Goal: Task Accomplishment & Management: Manage account settings

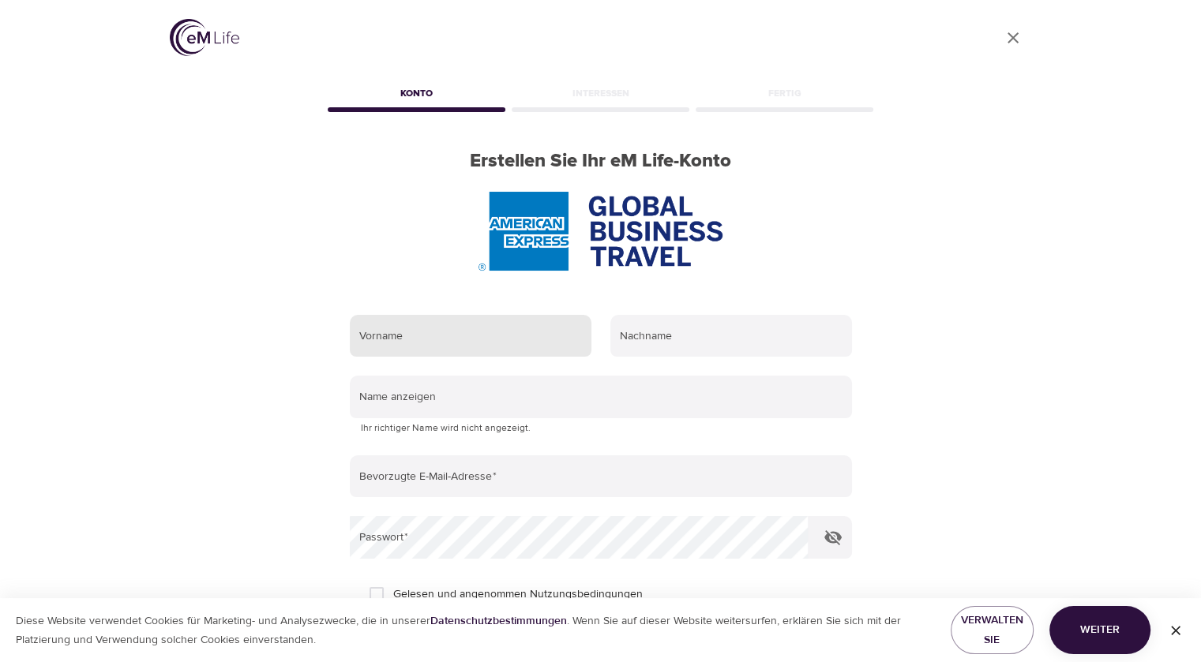
click at [386, 335] on input "text" at bounding box center [471, 336] width 242 height 43
type input "[PERSON_NAME]"
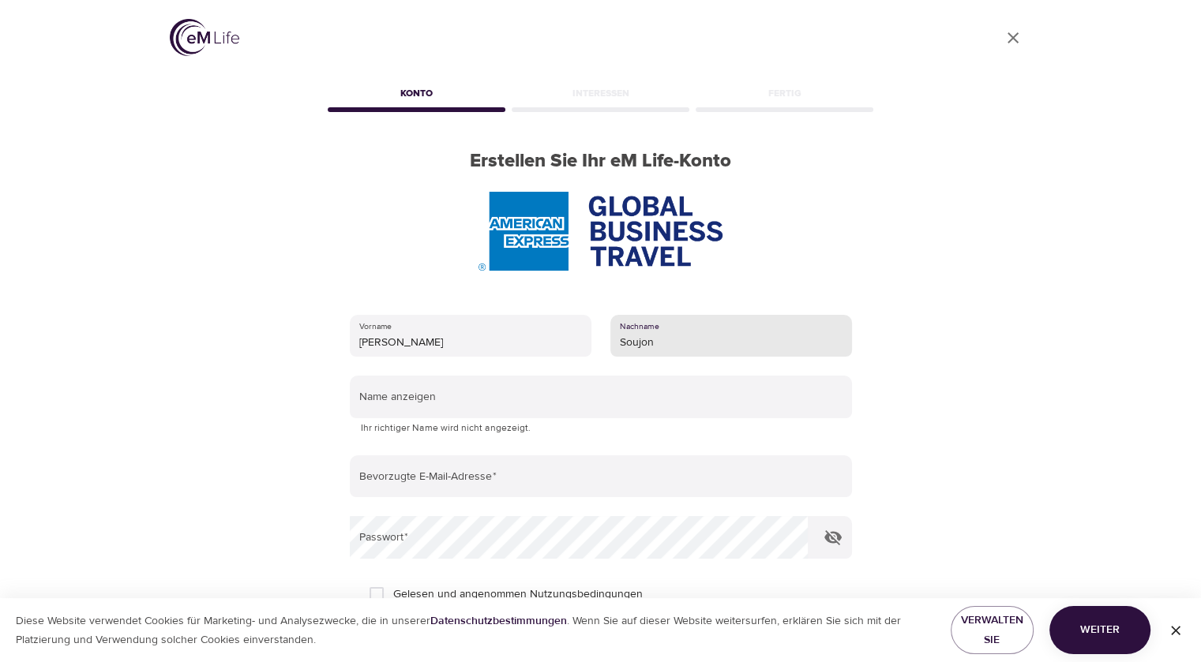
type input "Soujon"
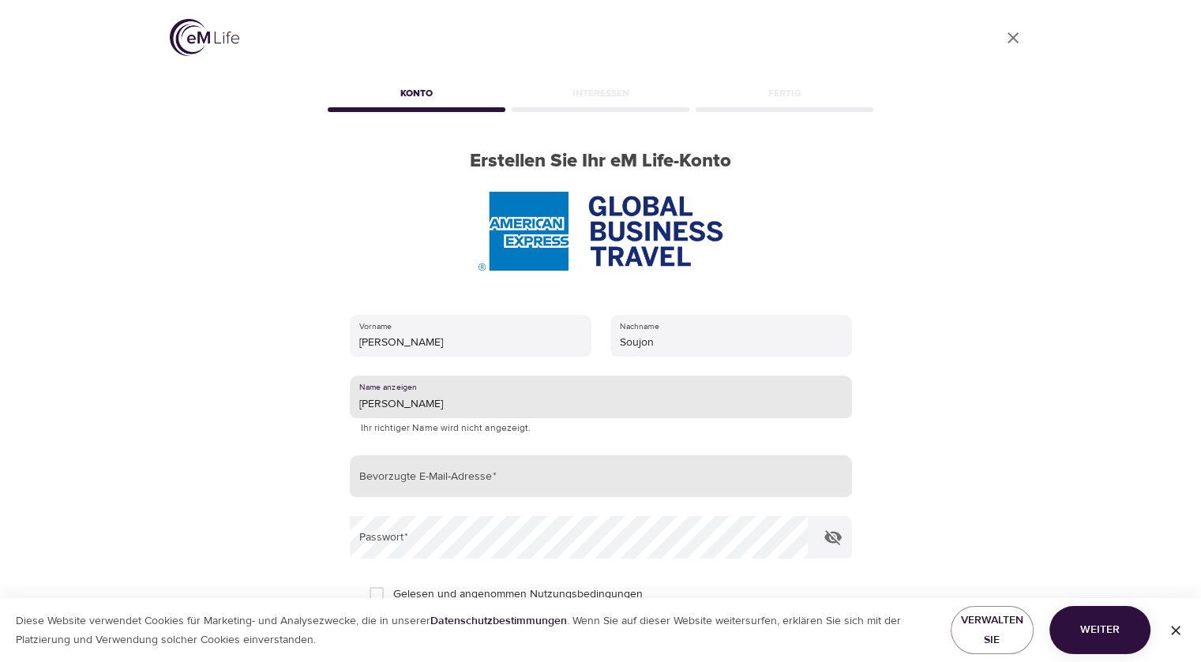
type input "Claudia Soujon"
click at [484, 490] on input "email" at bounding box center [601, 476] width 502 height 43
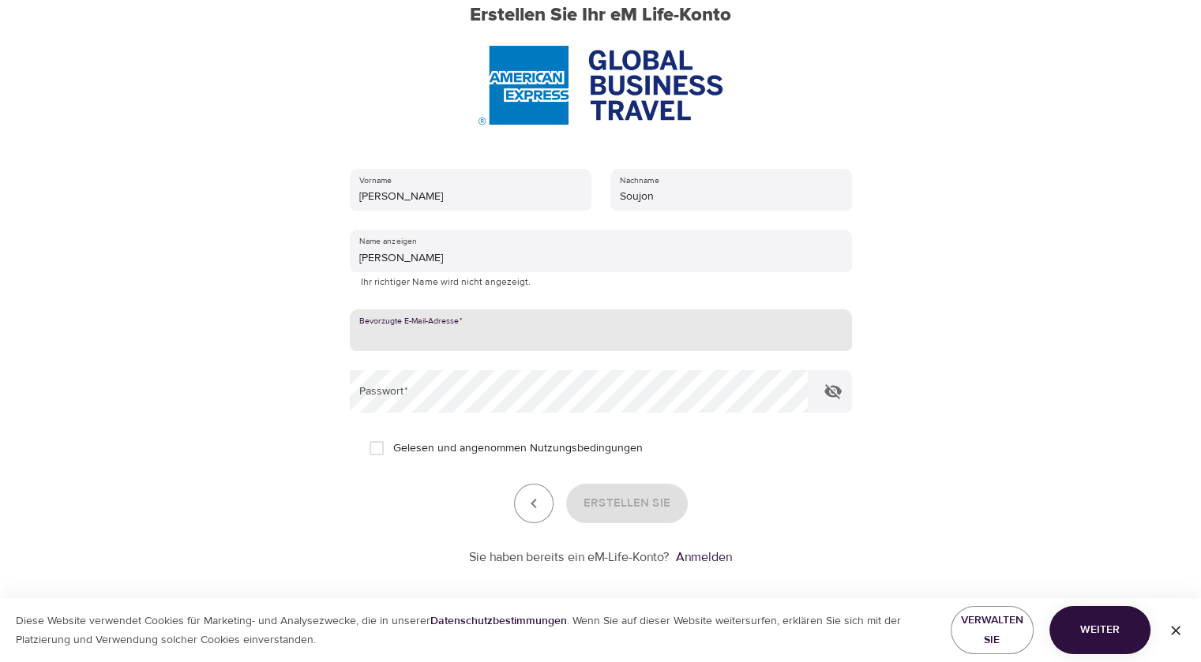
scroll to position [156, 0]
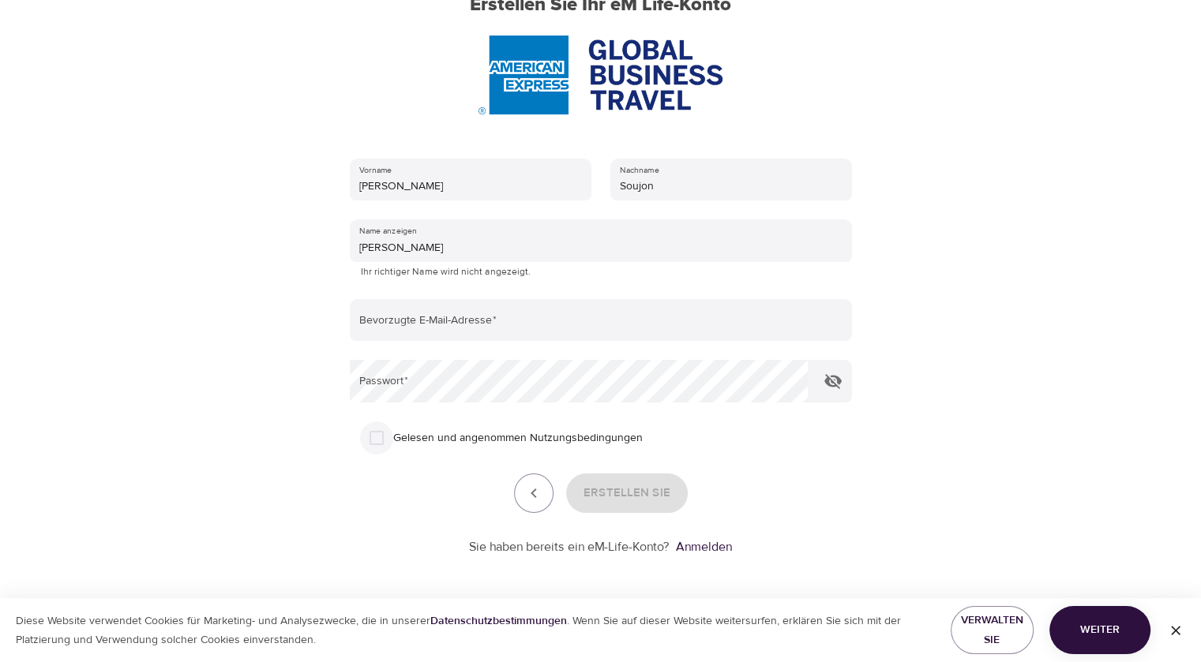
click at [376, 440] on input "Gelesen und angenommen Nutzungsbedingungen" at bounding box center [376, 438] width 33 height 33
checkbox input "true"
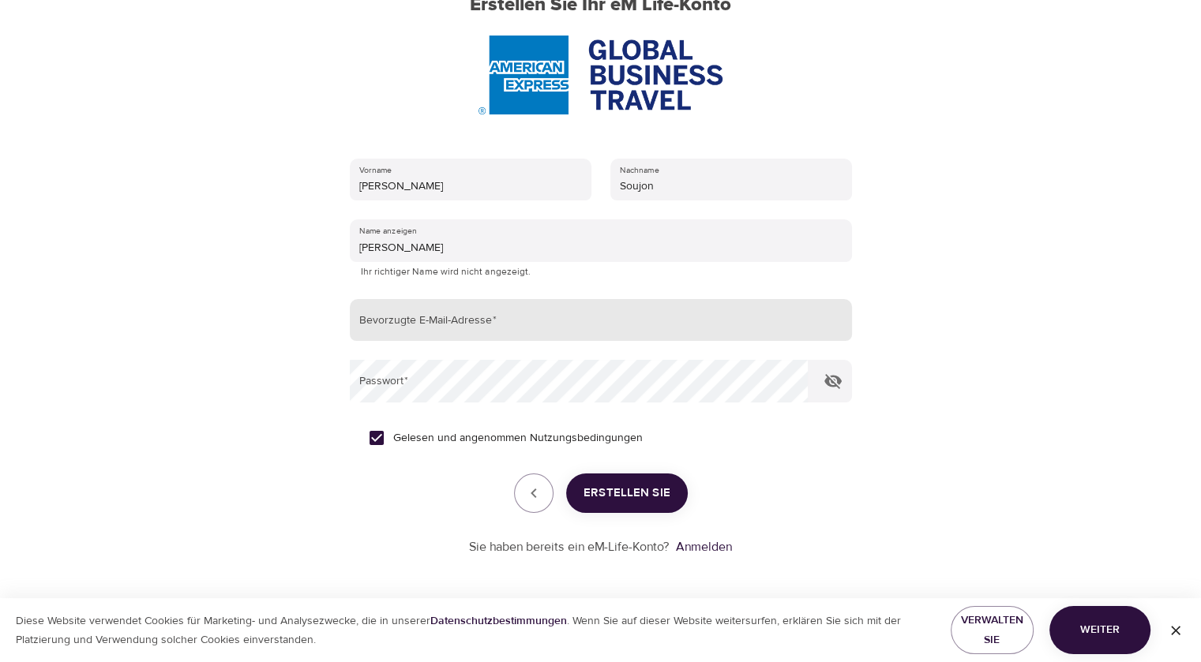
click at [415, 322] on input "email" at bounding box center [601, 320] width 502 height 43
type input "[PERSON_NAME][EMAIL_ADDRESS][DOMAIN_NAME]"
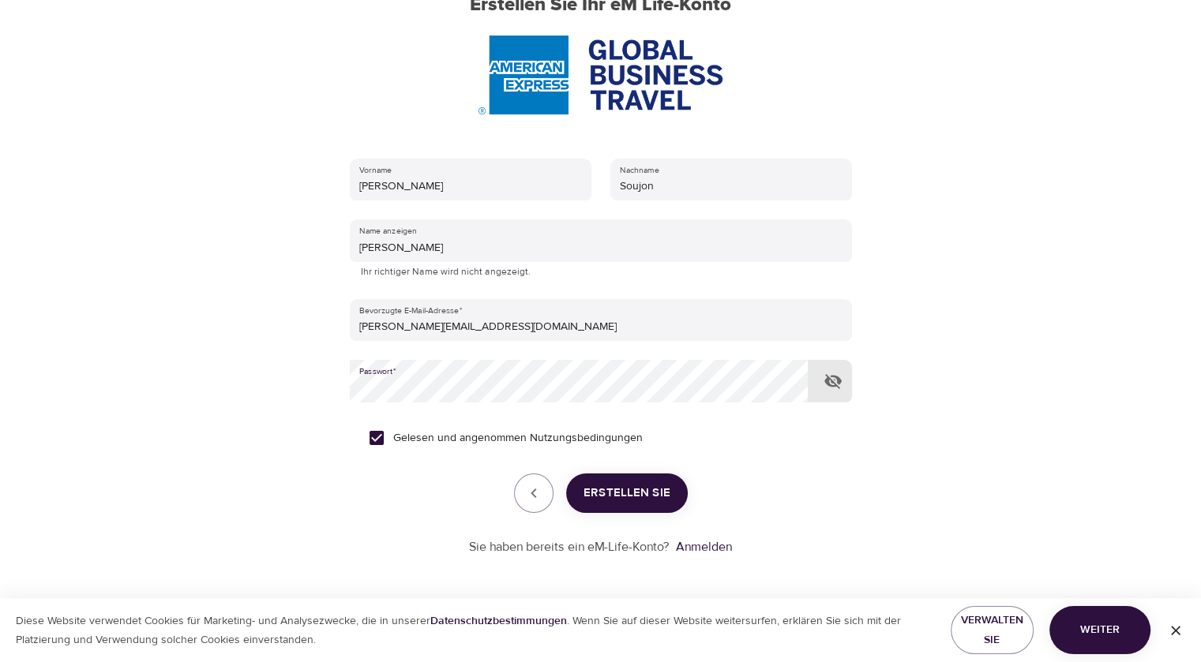
click at [832, 372] on icon "button" at bounding box center [832, 381] width 19 height 19
click at [638, 499] on span "Erstellen Sie" at bounding box center [626, 493] width 87 height 21
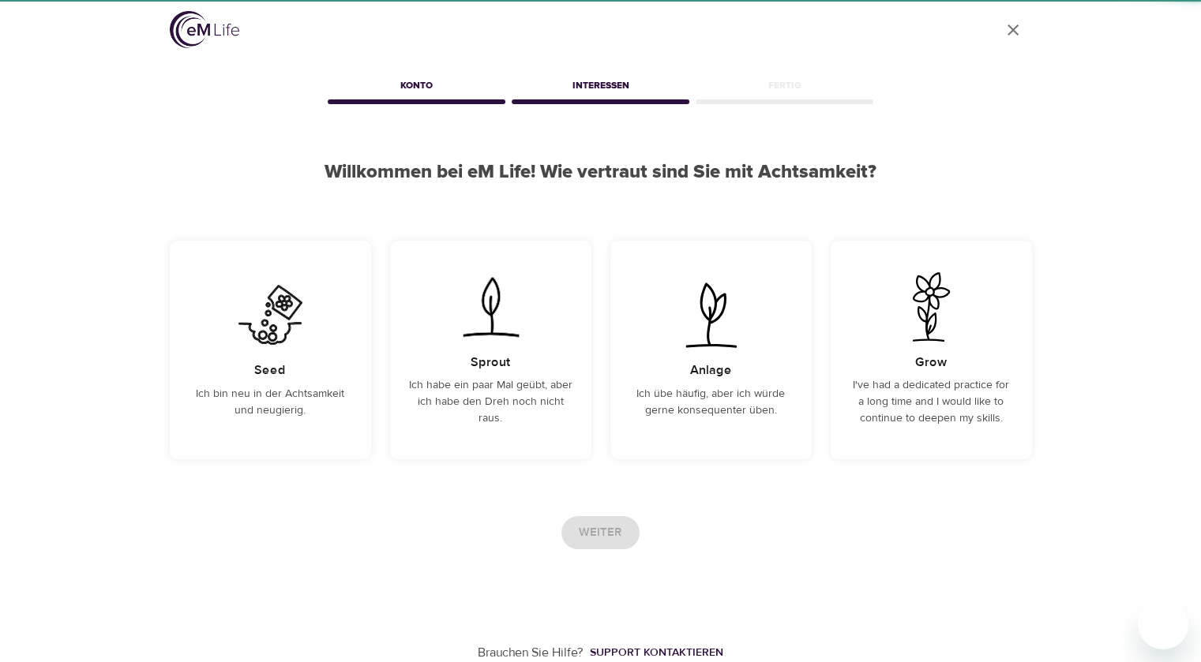
scroll to position [7, 0]
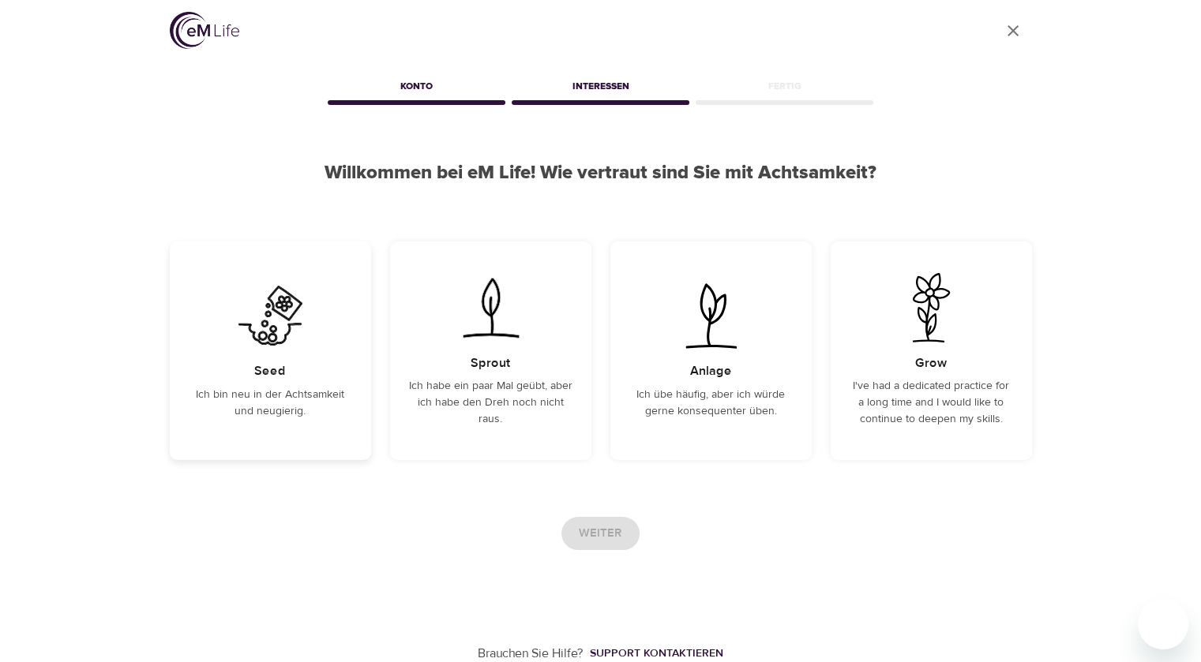
click at [256, 354] on div "Seed Ich bin neu in der Achtsamkeit und neugierig." at bounding box center [270, 351] width 201 height 219
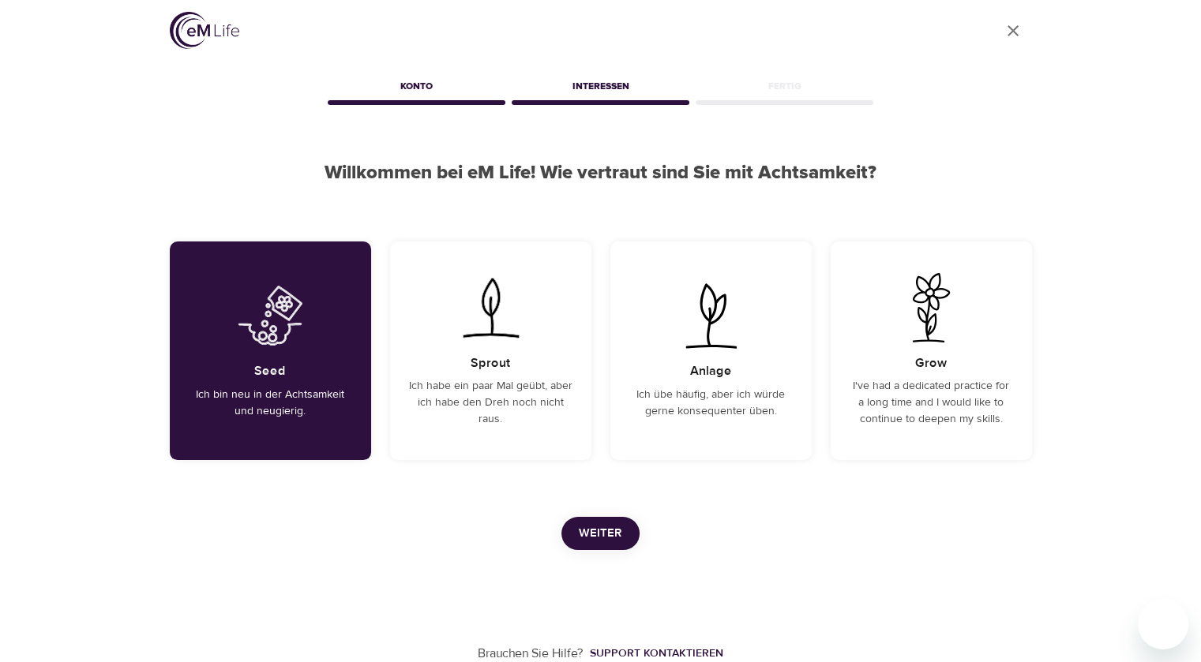
click at [602, 531] on span "Weiter" at bounding box center [600, 533] width 43 height 21
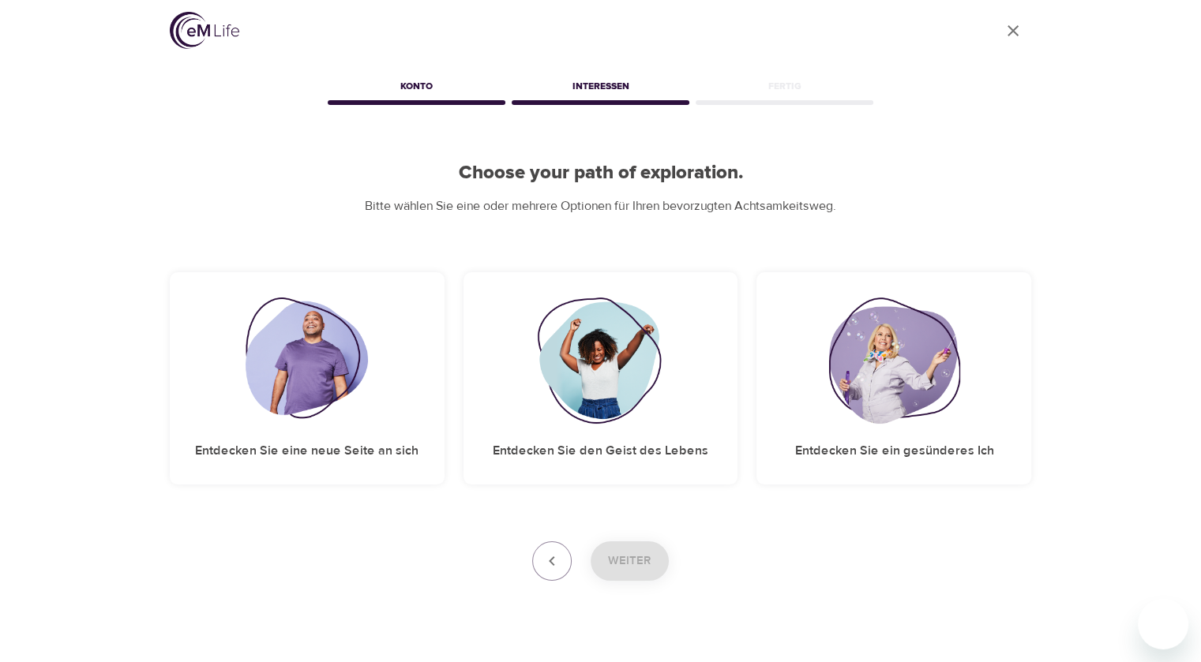
scroll to position [0, 0]
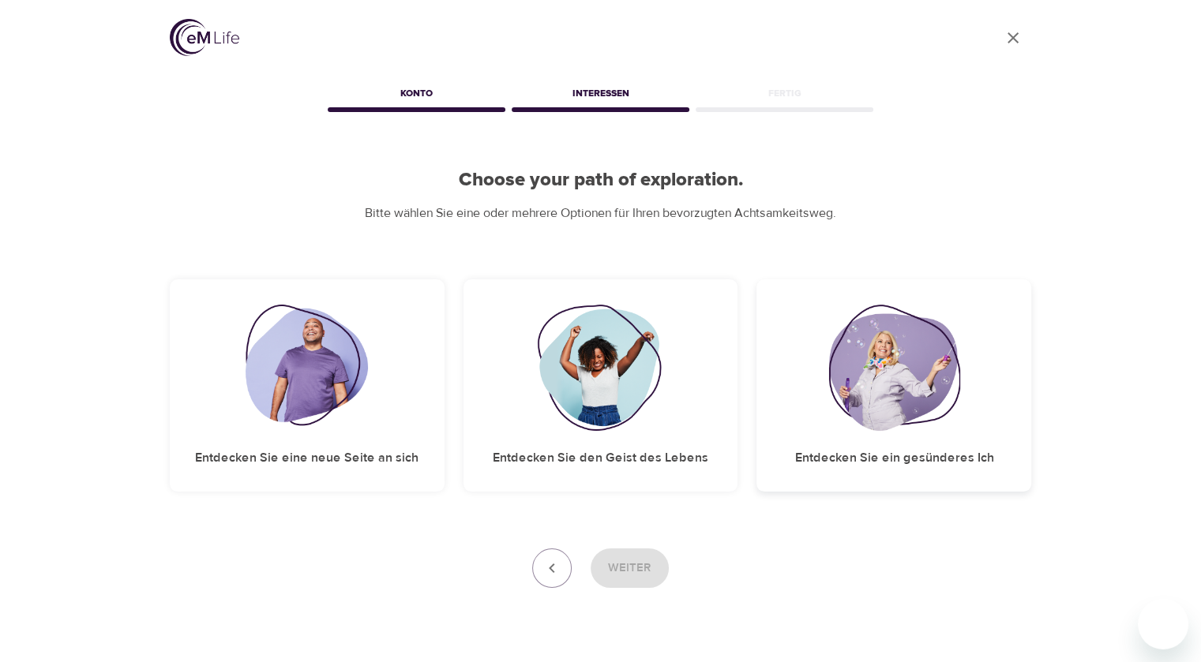
click at [924, 415] on img at bounding box center [893, 368] width 131 height 126
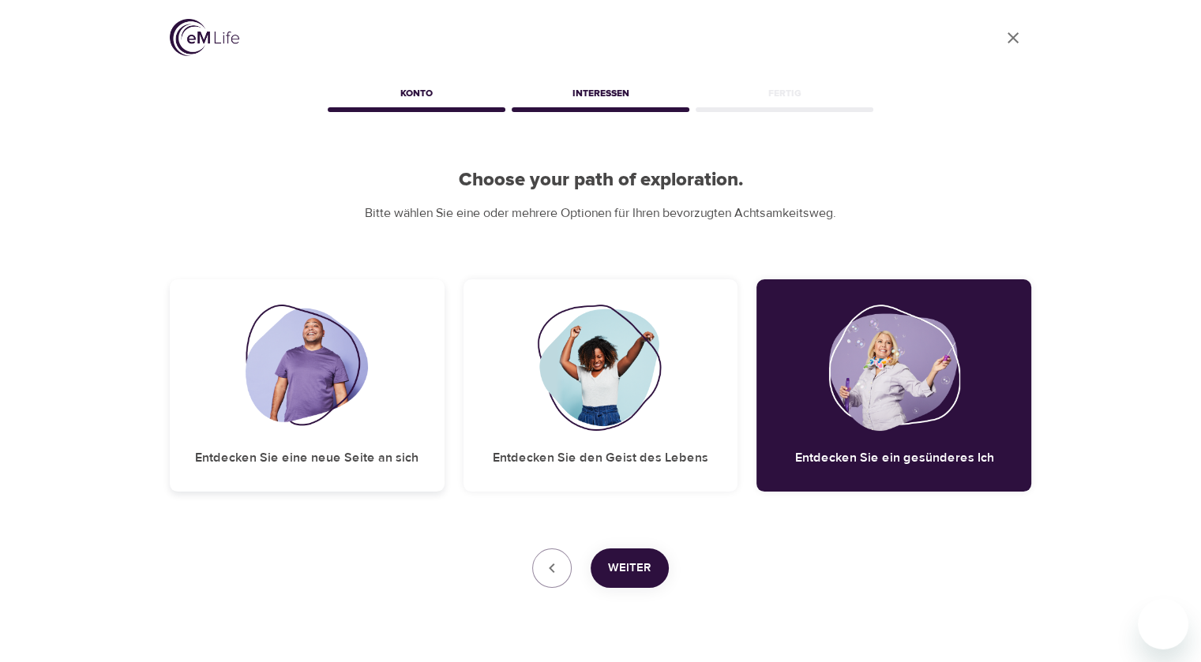
click at [250, 396] on img at bounding box center [306, 368] width 122 height 126
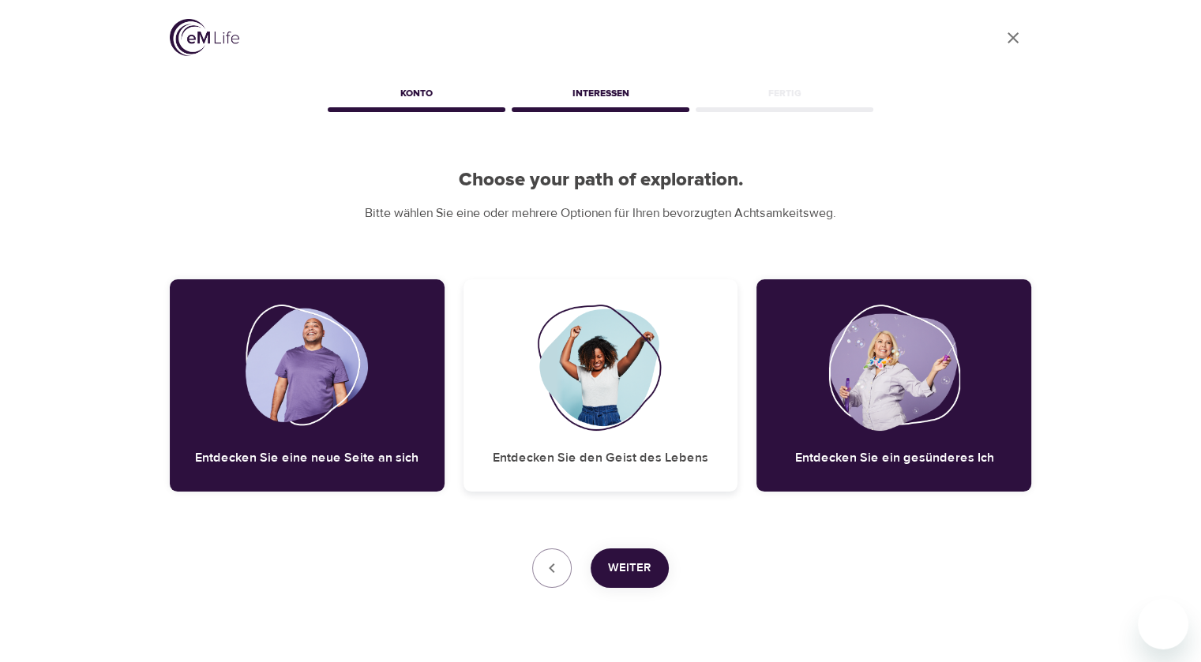
click at [566, 385] on img at bounding box center [601, 368] width 128 height 126
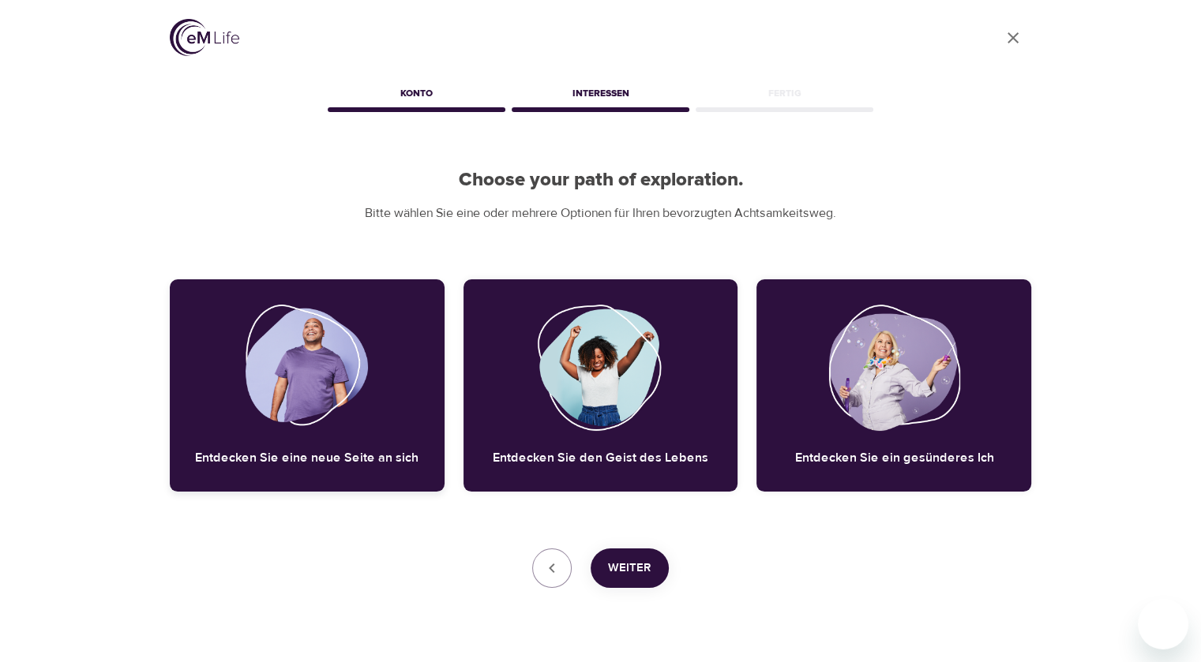
click at [294, 384] on img at bounding box center [306, 368] width 122 height 126
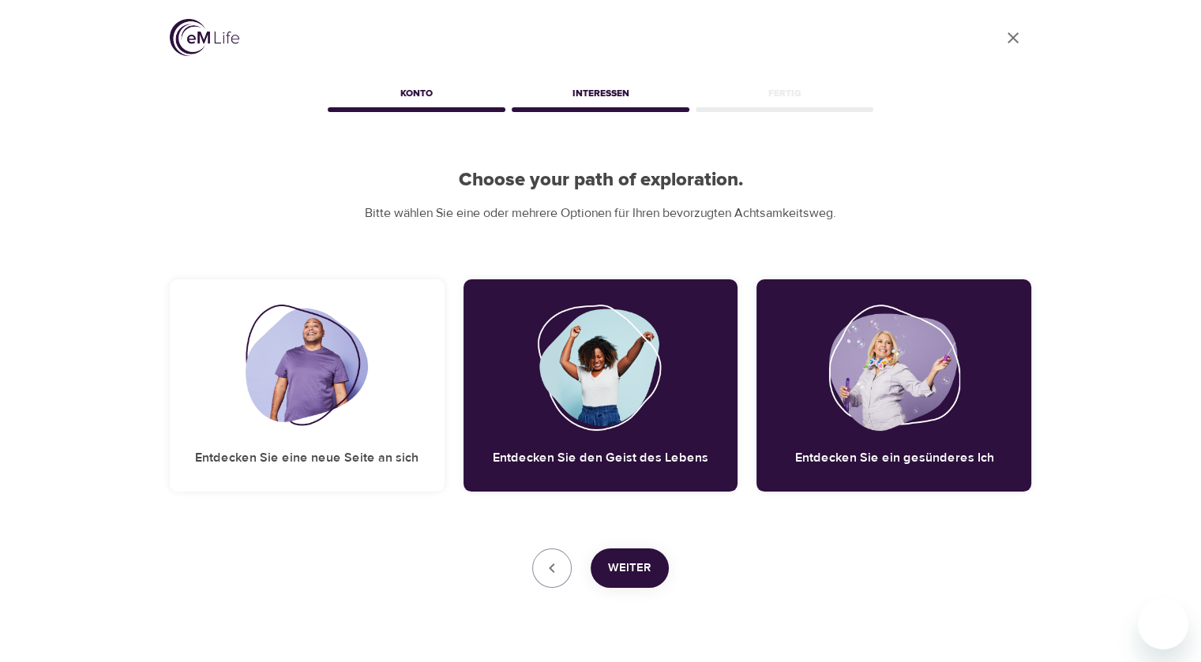
click at [635, 578] on span "Weiter" at bounding box center [629, 568] width 43 height 21
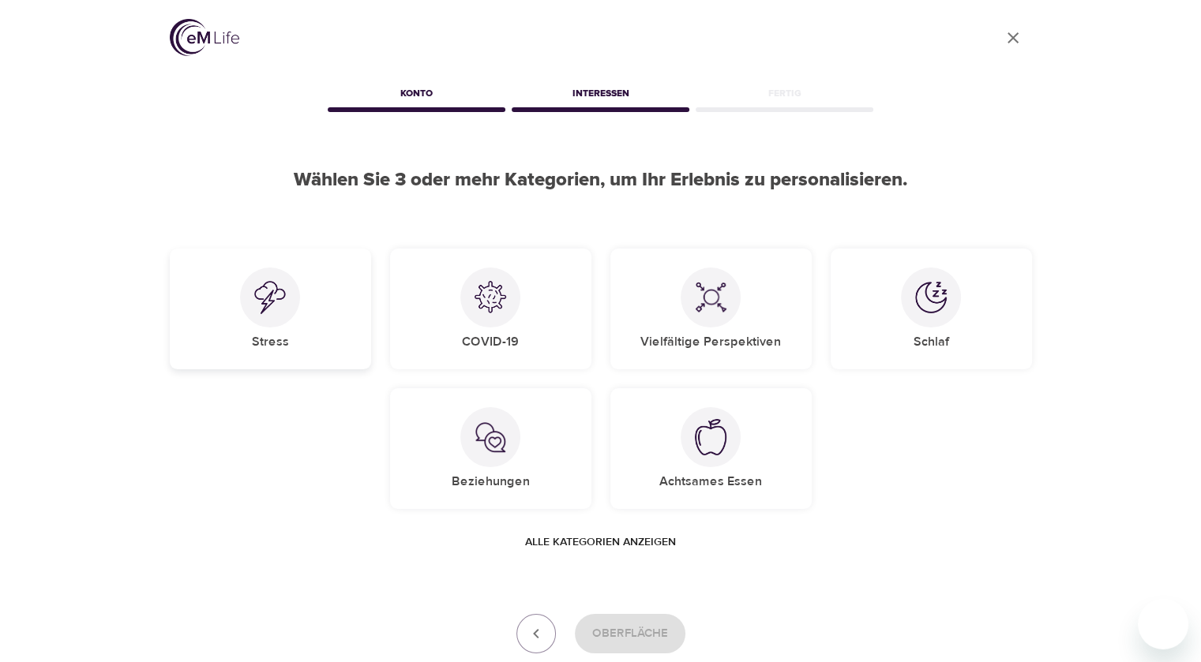
click at [284, 309] on img at bounding box center [270, 297] width 32 height 33
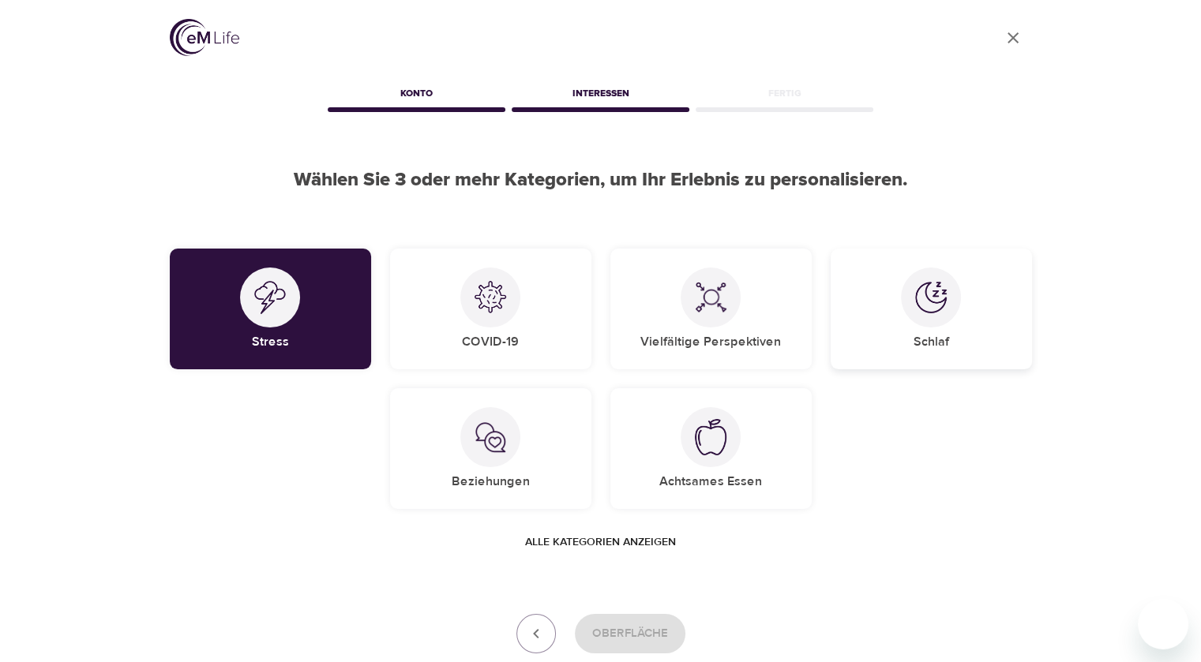
click at [936, 297] on img at bounding box center [931, 298] width 32 height 32
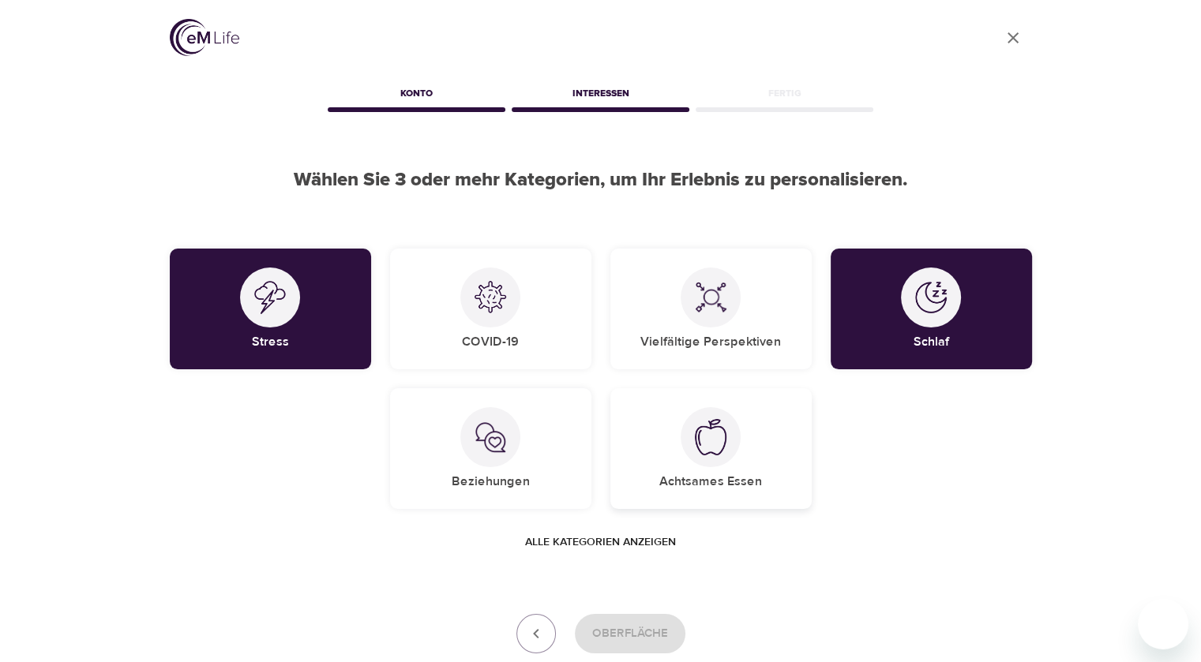
click at [714, 447] on img at bounding box center [711, 437] width 32 height 36
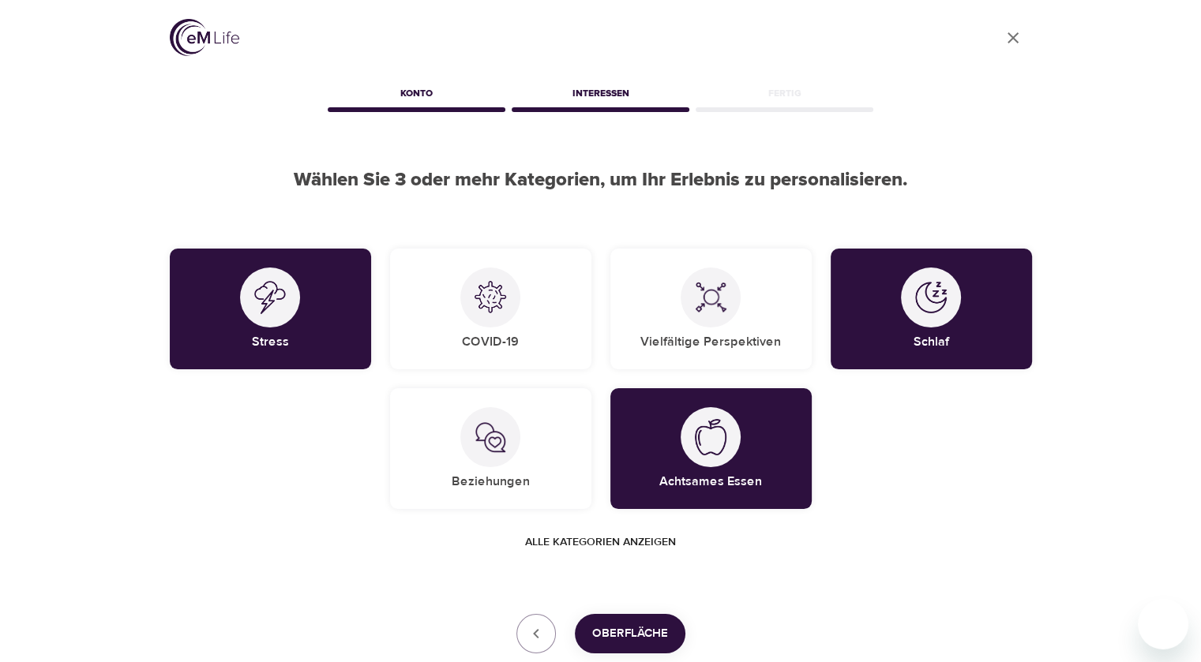
click at [601, 628] on span "Oberfläche" at bounding box center [630, 634] width 76 height 21
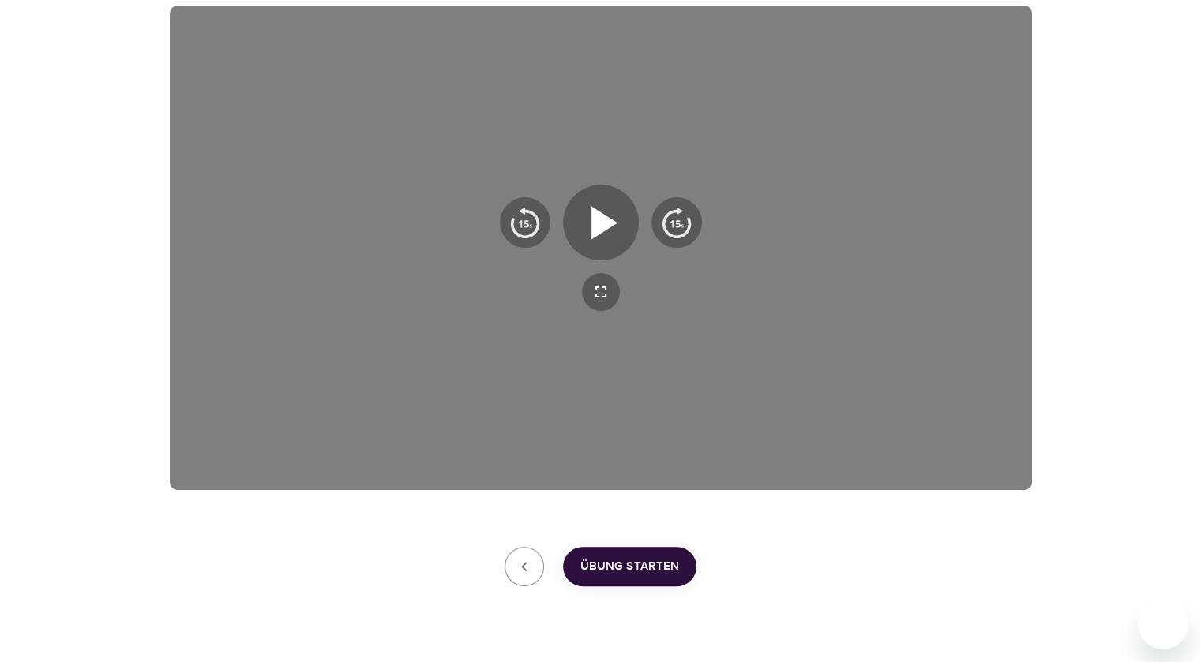
scroll to position [309, 0]
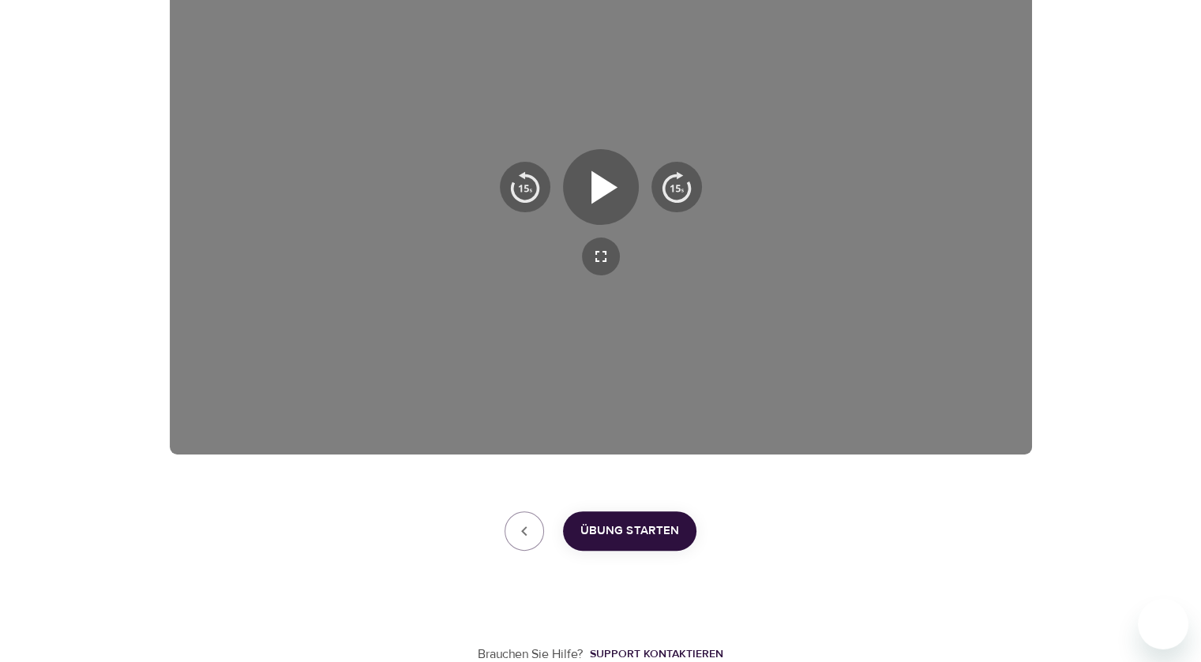
click at [633, 531] on span "Übung starten" at bounding box center [629, 531] width 99 height 21
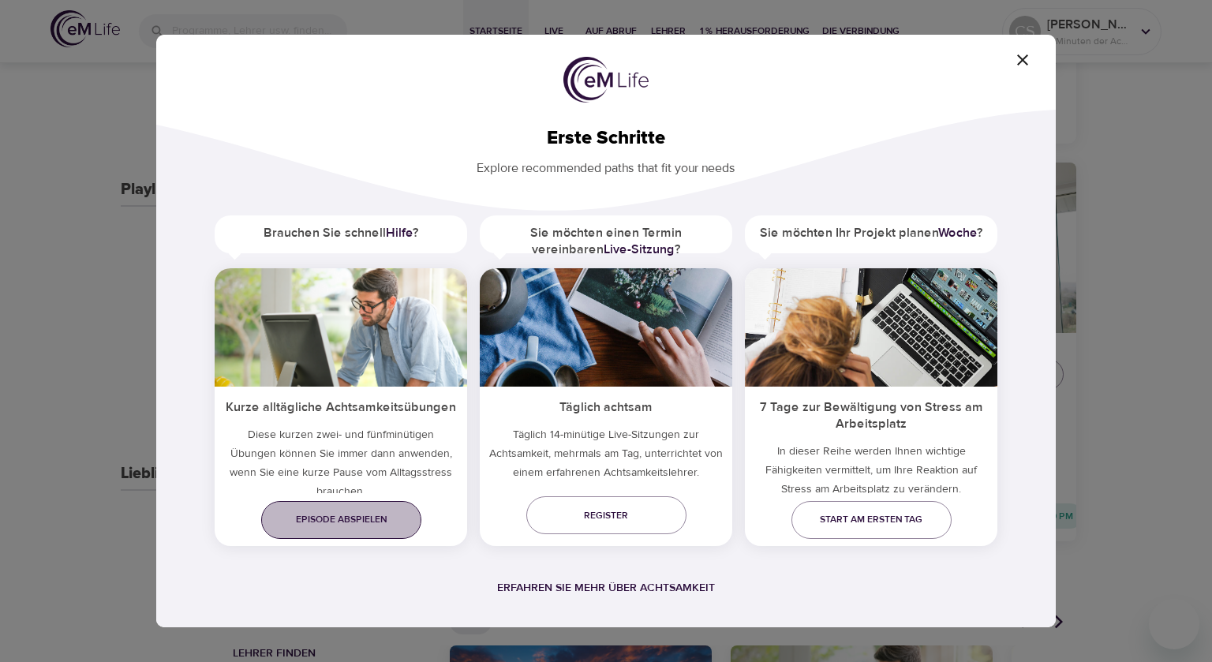
click at [365, 514] on span "Episode abspielen" at bounding box center [341, 519] width 135 height 17
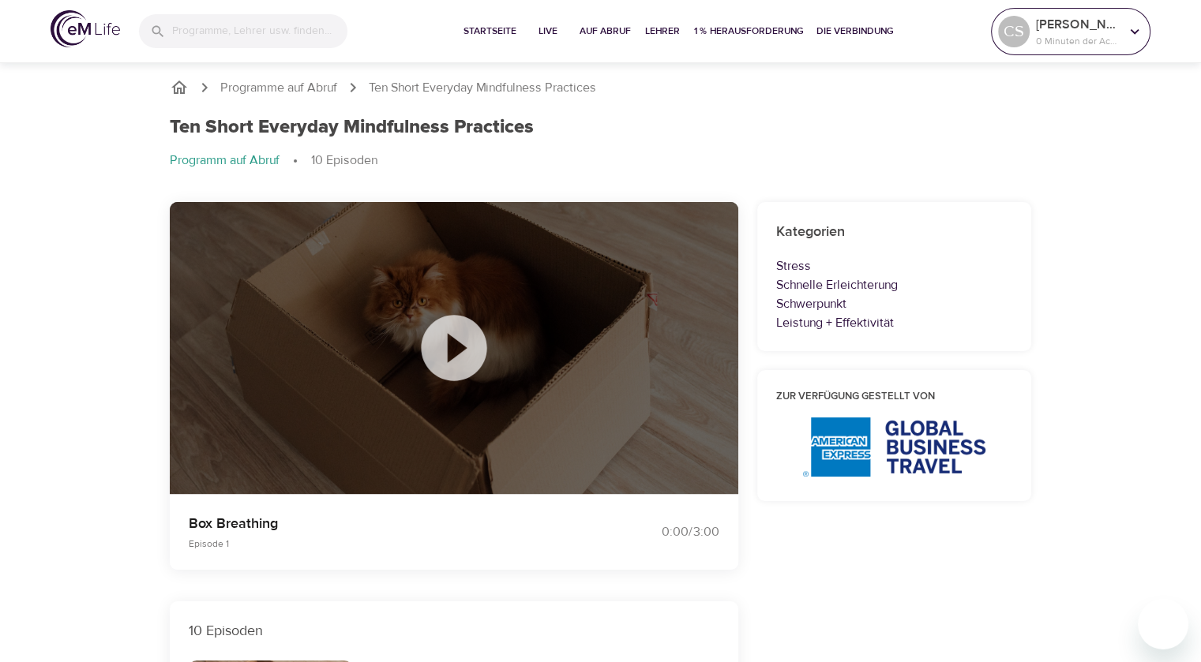
click at [1070, 34] on p "0 Minuten der Achtsamkeit" at bounding box center [1078, 41] width 84 height 14
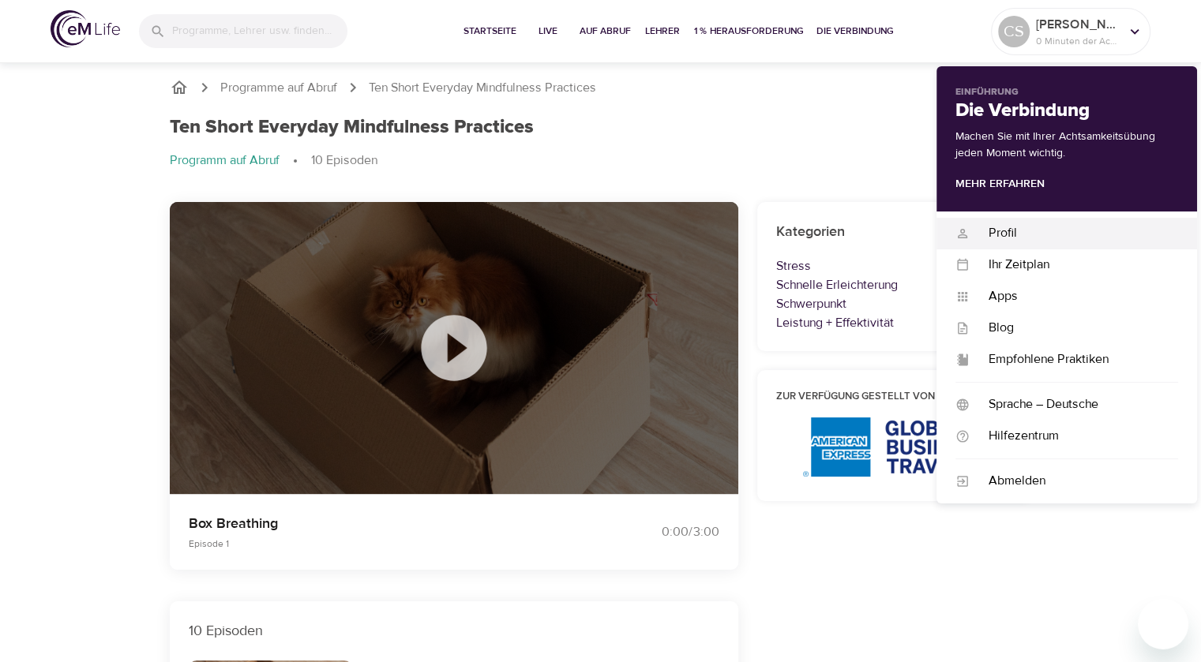
click at [1001, 227] on div "Profil" at bounding box center [1073, 233] width 208 height 18
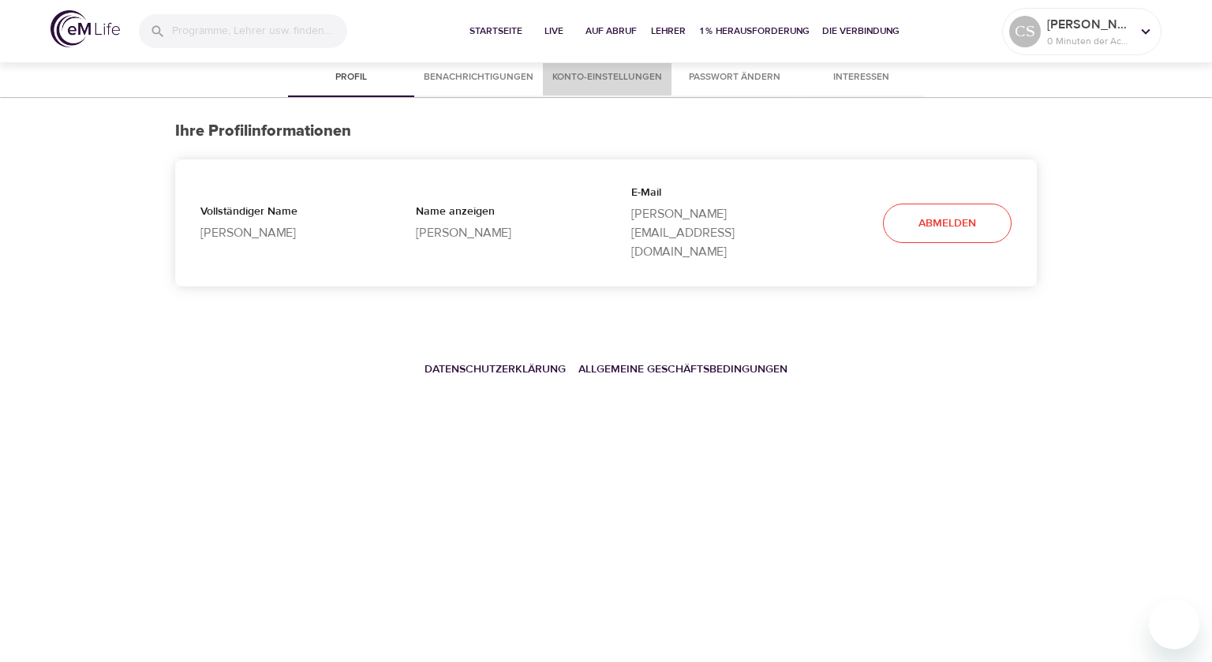
click at [631, 78] on span "Konto-Einstellungen" at bounding box center [608, 77] width 110 height 17
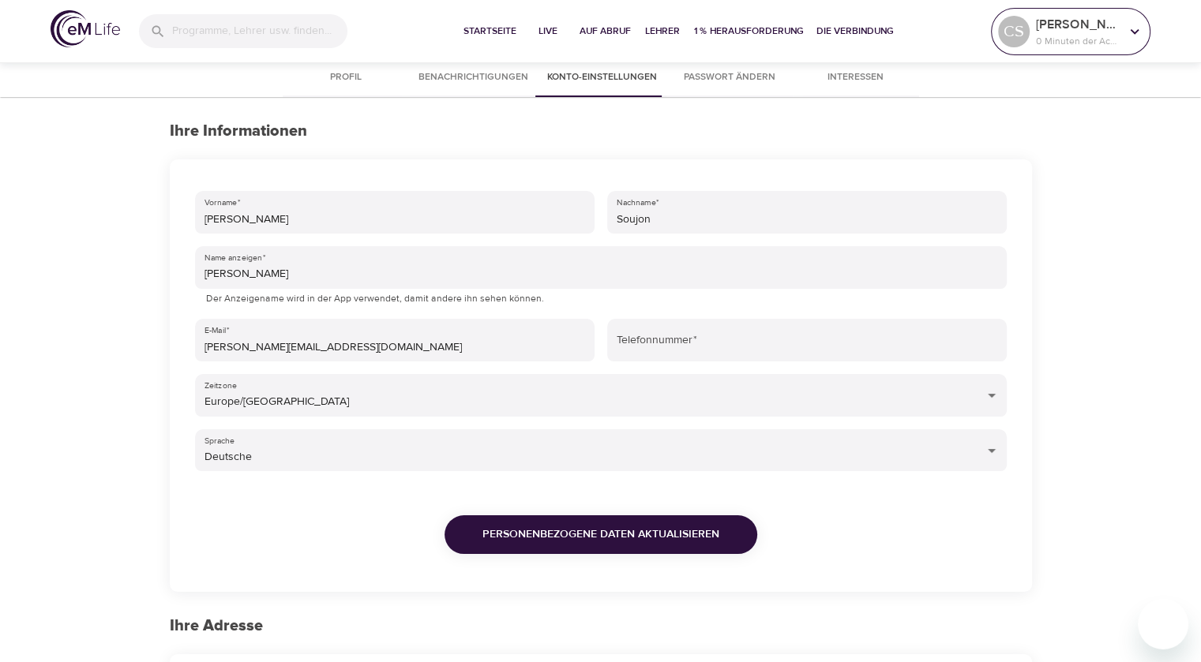
click at [1091, 31] on p "Claudia Soujon" at bounding box center [1078, 24] width 84 height 19
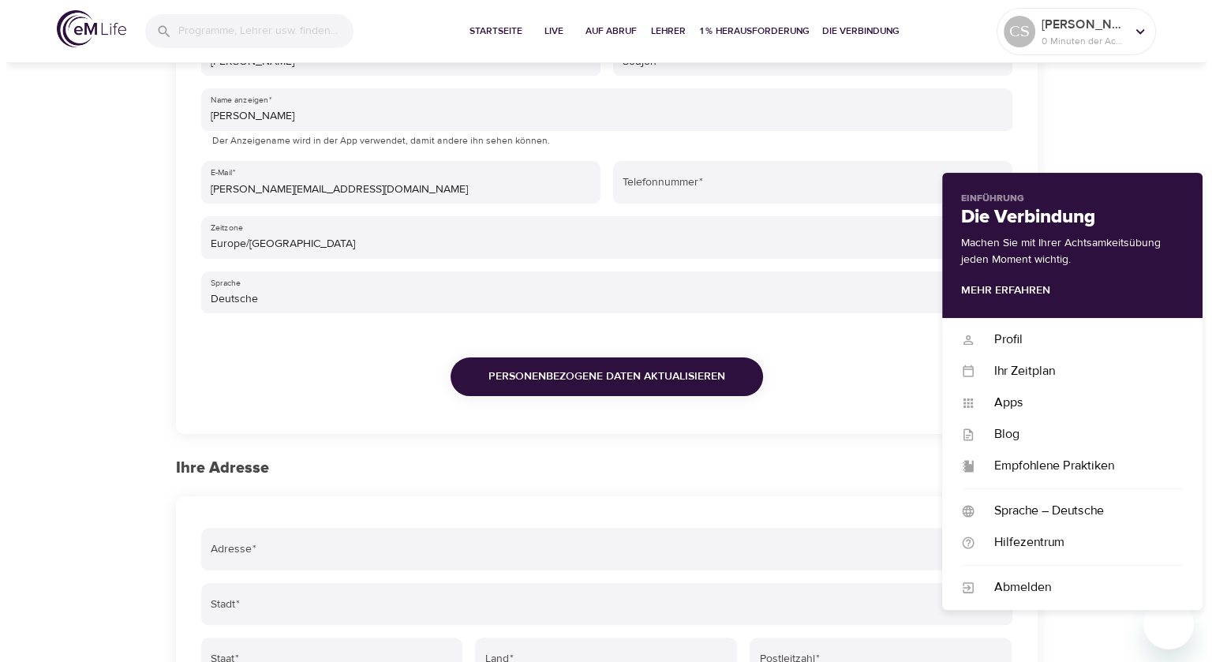
scroll to position [395, 0]
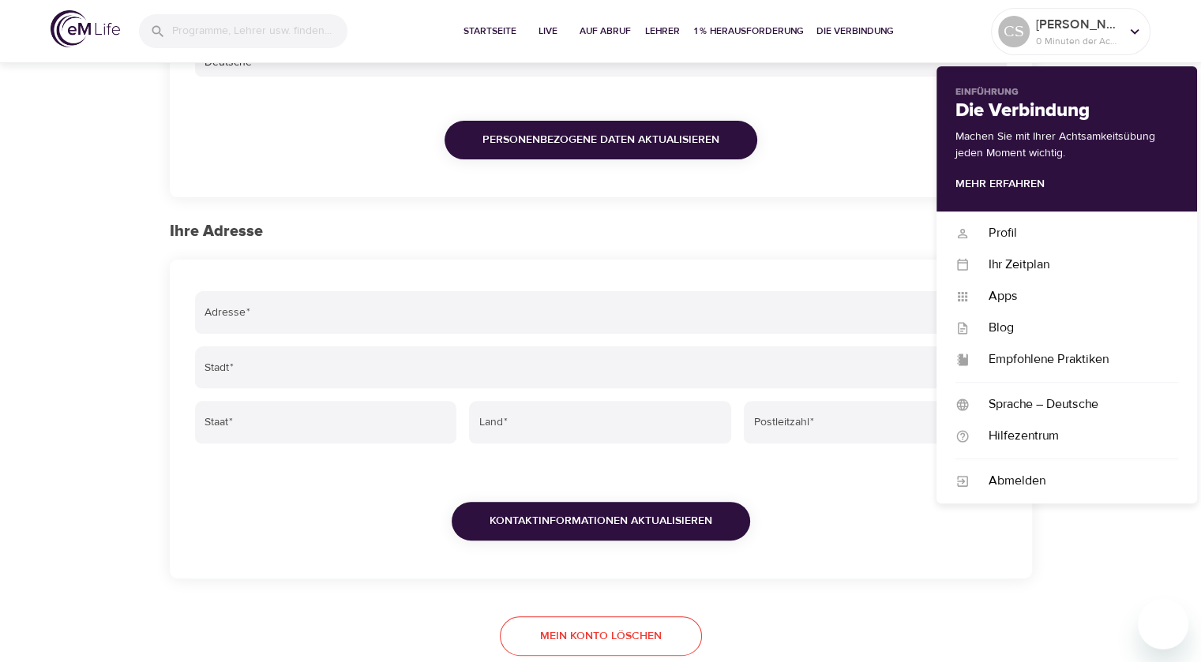
click at [604, 634] on span "Mein Konto löschen" at bounding box center [601, 637] width 122 height 20
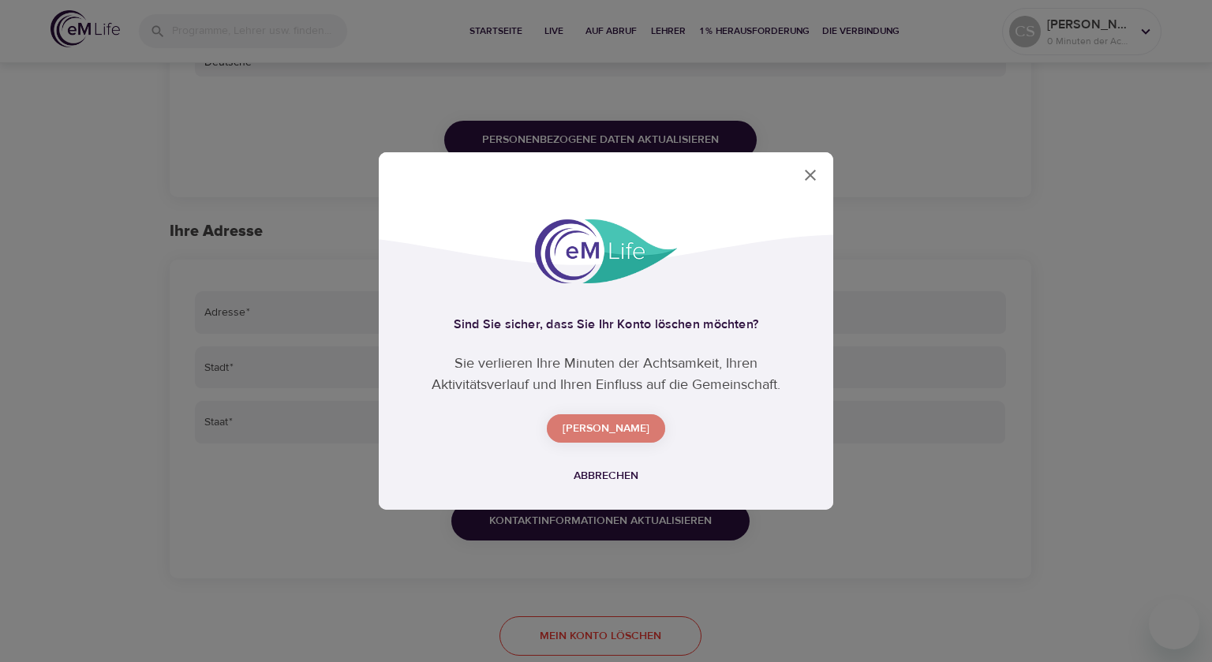
click at [616, 430] on span "Ja" at bounding box center [606, 429] width 93 height 20
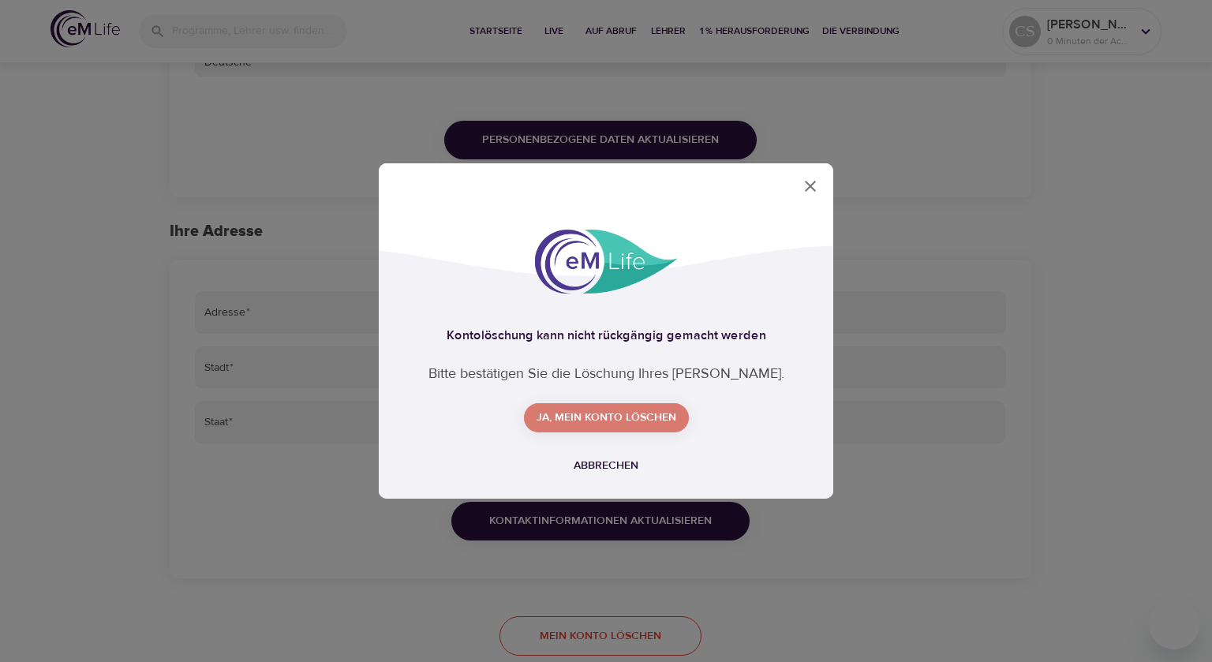
click at [626, 411] on span "Ja, mein Konto löschen" at bounding box center [607, 418] width 140 height 20
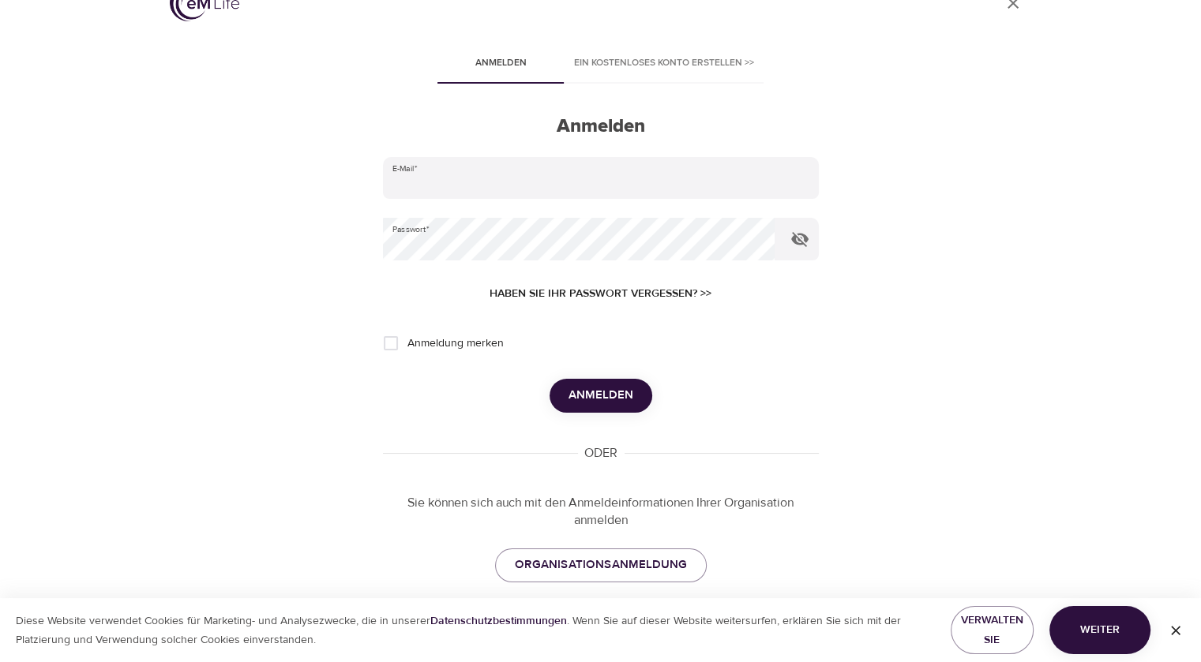
scroll to position [54, 0]
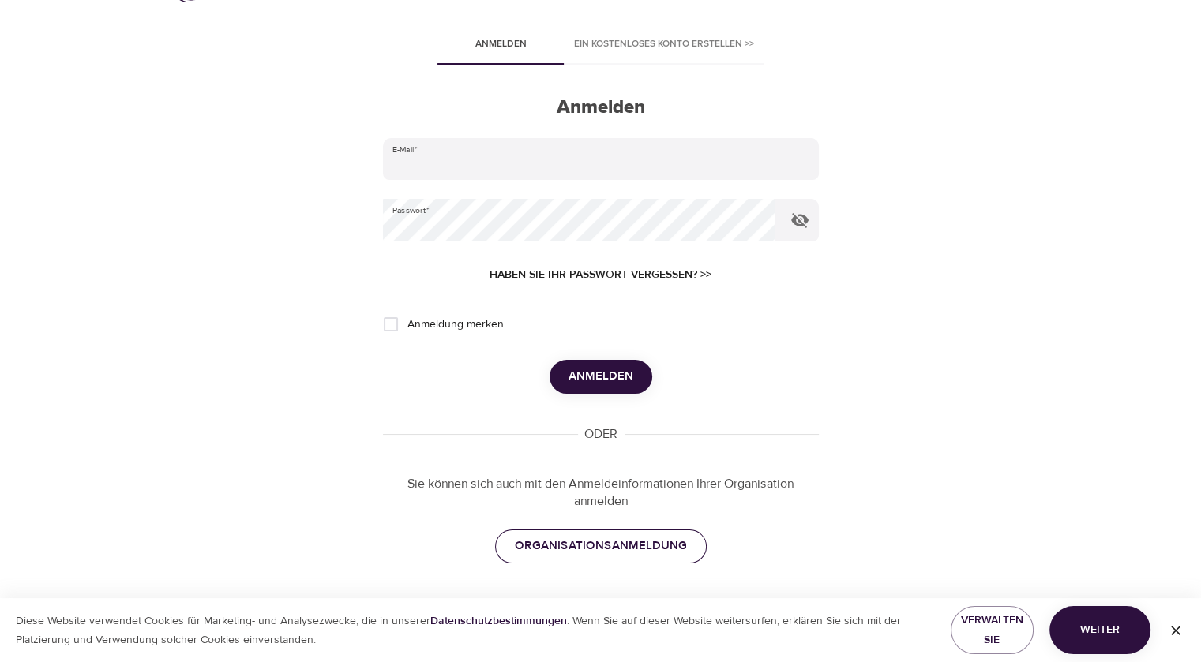
type input "[PERSON_NAME][EMAIL_ADDRESS][DOMAIN_NAME]"
click at [599, 542] on span "ORGANISATIONSANMELDUNG" at bounding box center [601, 546] width 172 height 21
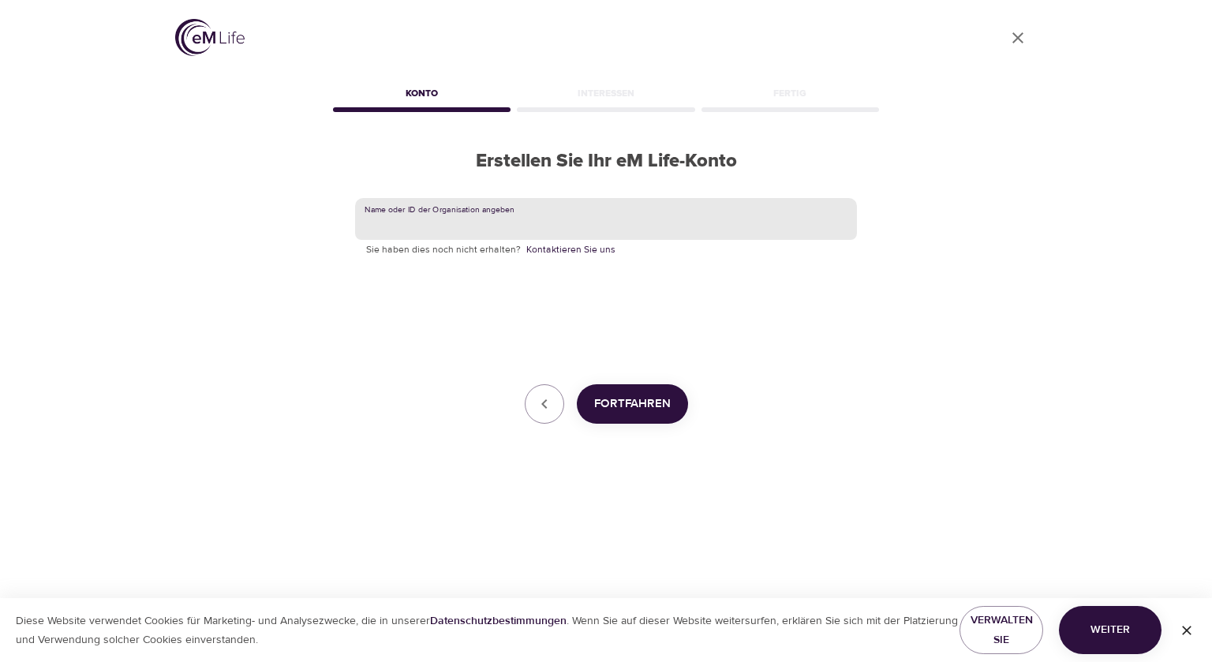
click at [547, 224] on input "text" at bounding box center [606, 219] width 502 height 43
type input "GBT"
click at [629, 399] on span "Fortfahren" at bounding box center [632, 404] width 77 height 21
